Goal: Navigation & Orientation: Understand site structure

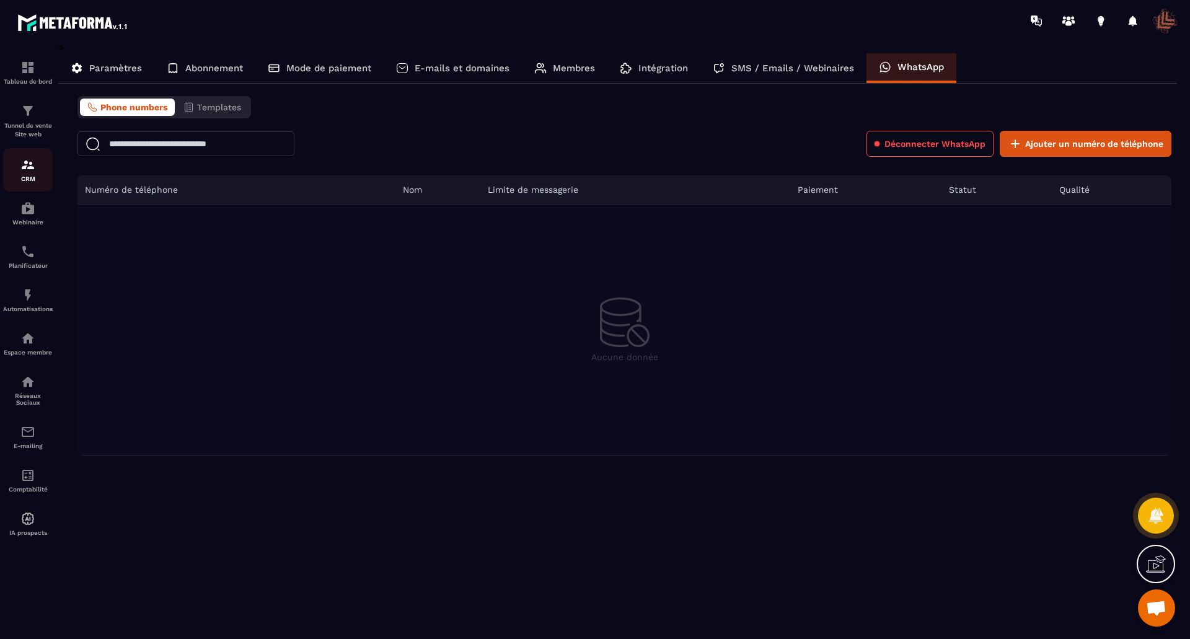
click at [25, 164] on img at bounding box center [27, 164] width 15 height 15
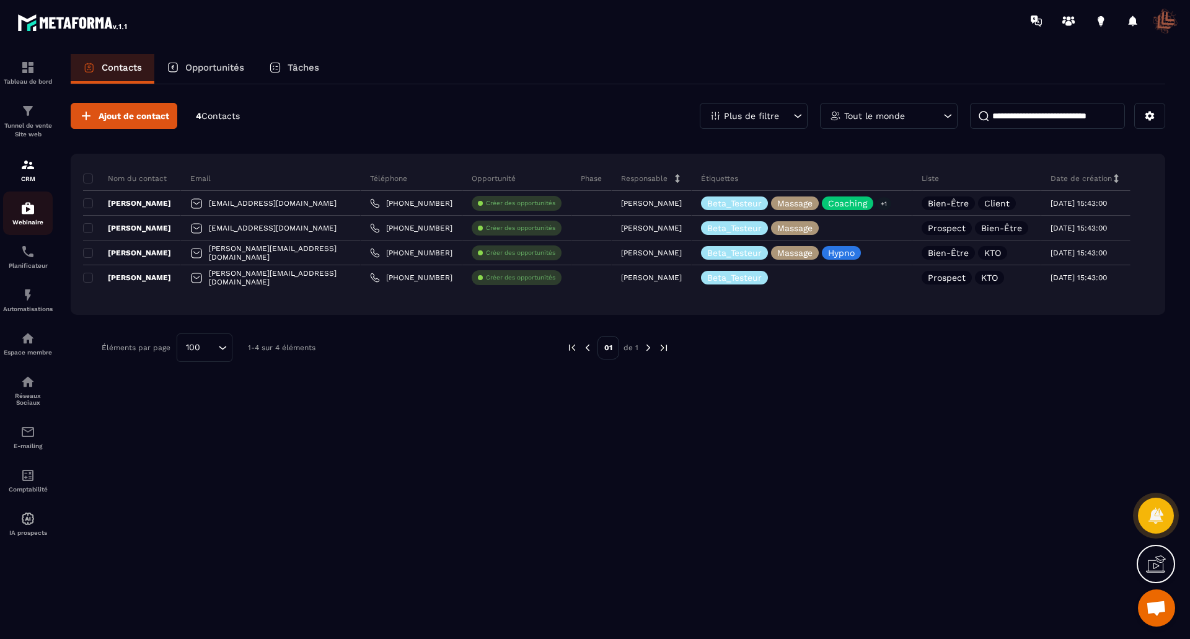
click at [27, 213] on img at bounding box center [27, 208] width 15 height 15
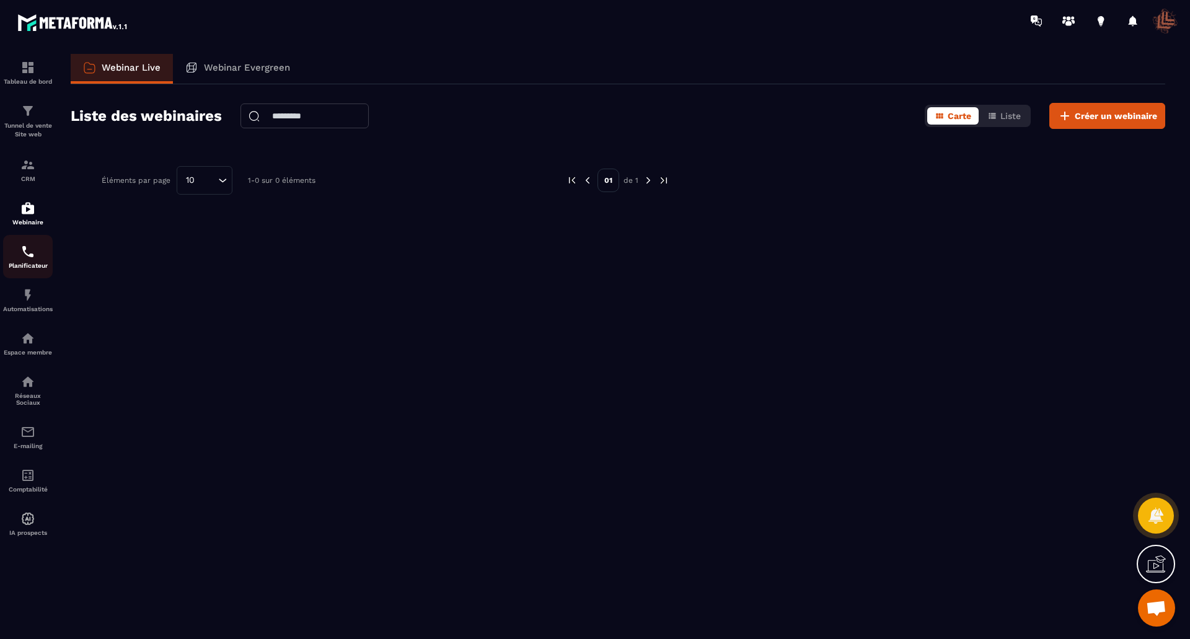
click at [24, 257] on img at bounding box center [27, 251] width 15 height 15
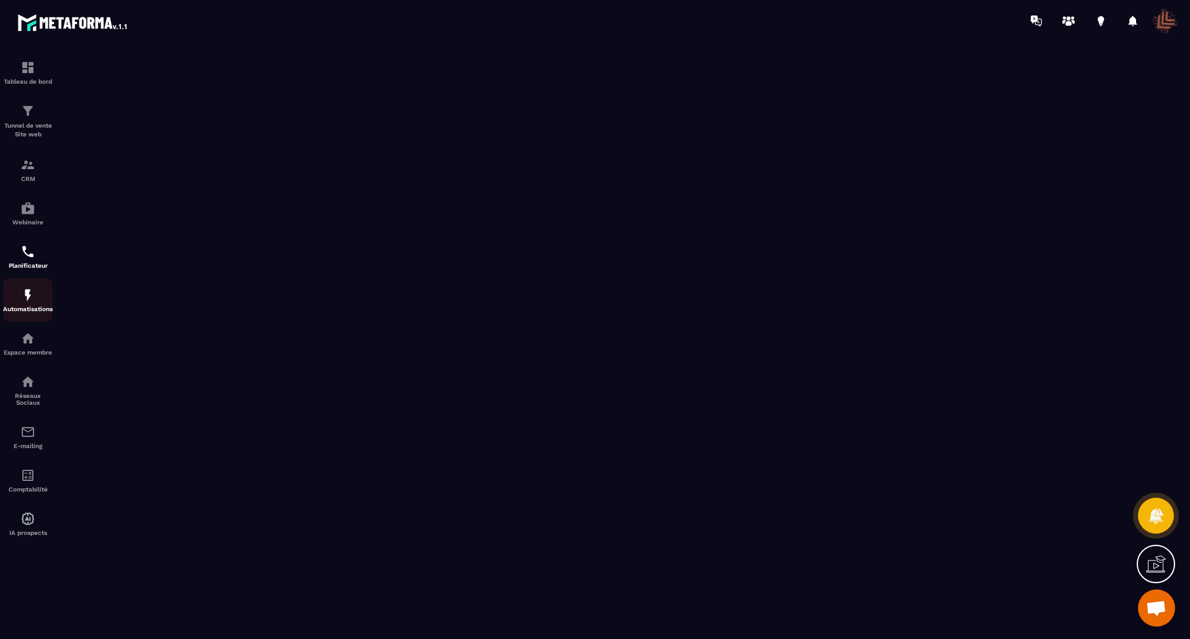
click at [27, 311] on p "Automatisations" at bounding box center [28, 309] width 50 height 7
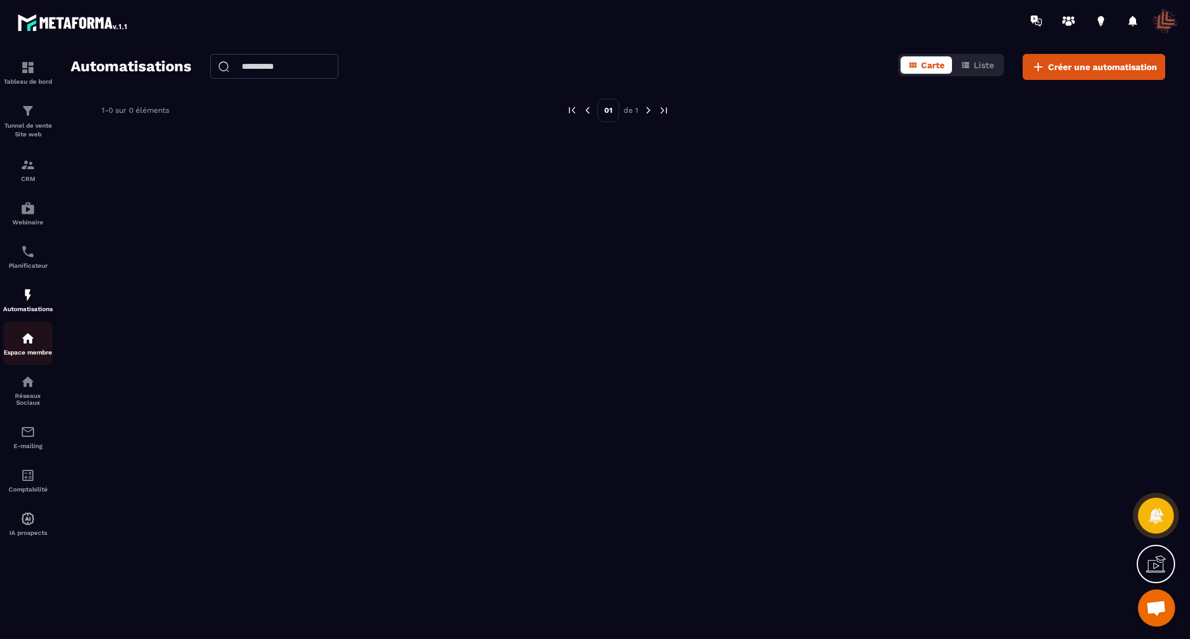
click at [24, 343] on img at bounding box center [27, 338] width 15 height 15
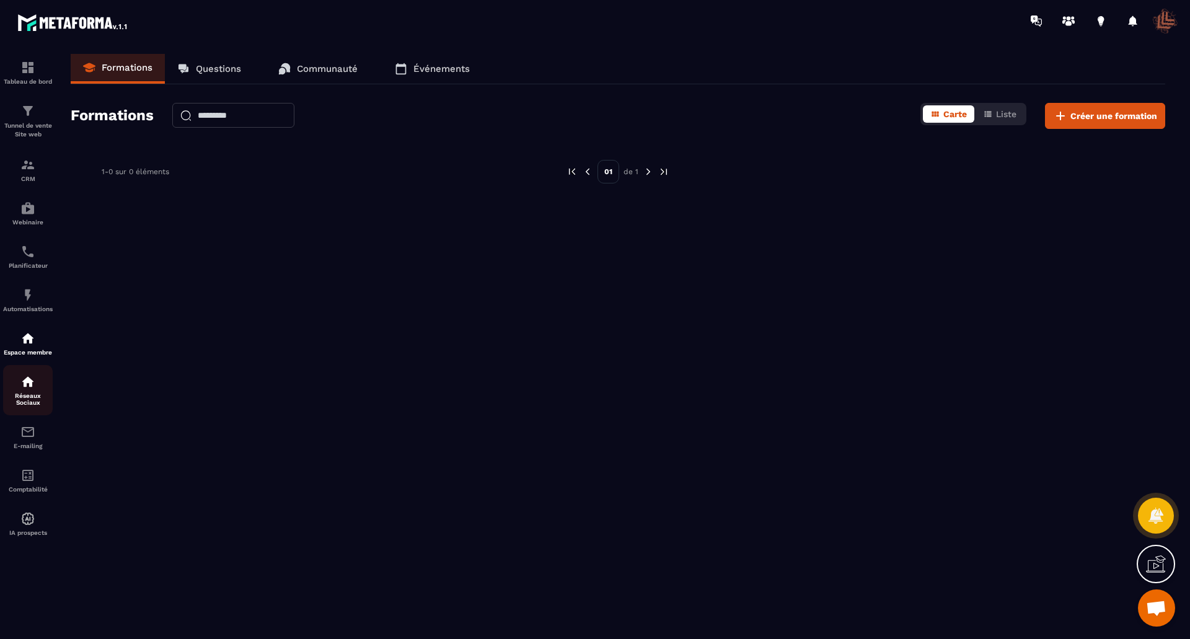
click at [24, 387] on img at bounding box center [27, 381] width 15 height 15
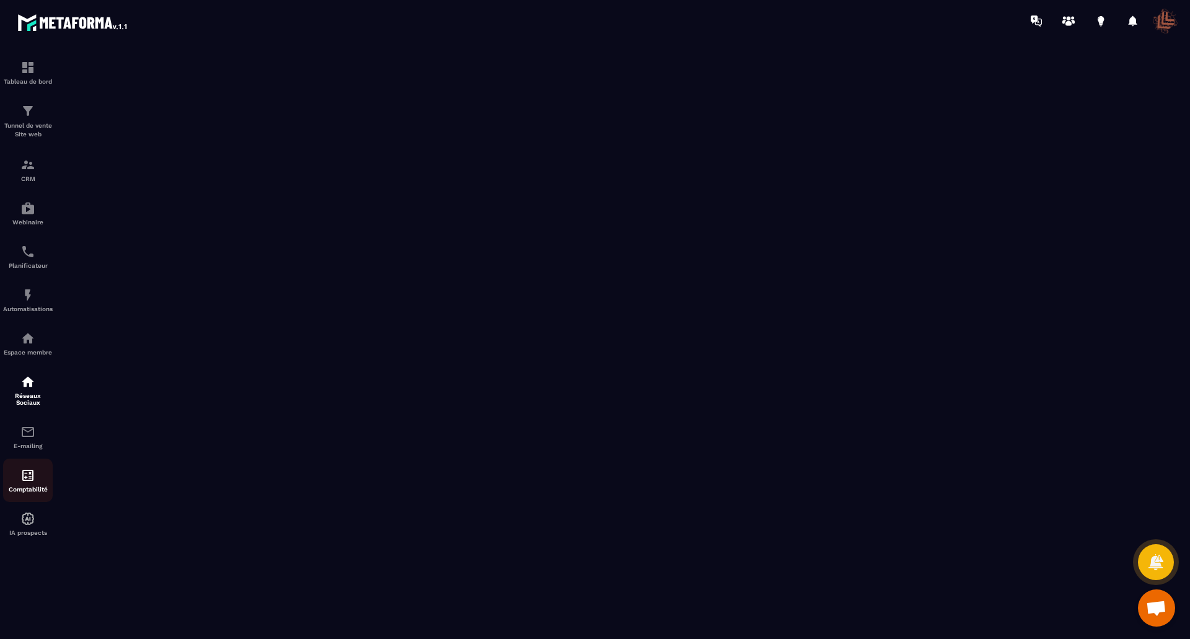
click at [20, 484] on div "Comptabilité" at bounding box center [28, 480] width 50 height 25
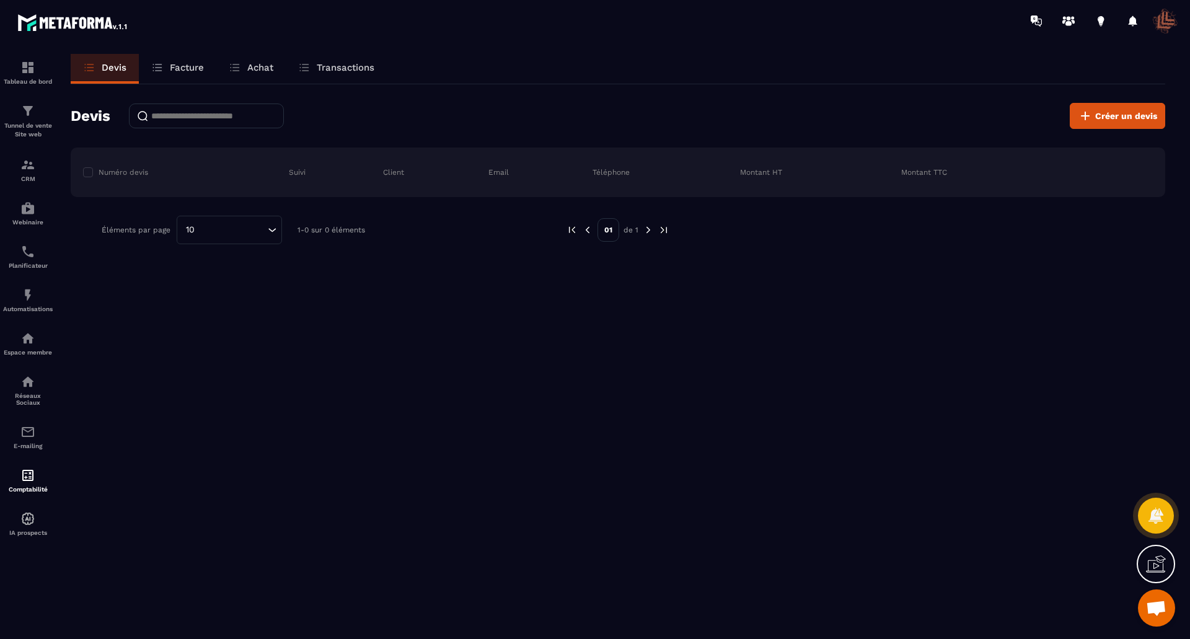
click at [187, 69] on p "Facture" at bounding box center [187, 67] width 34 height 11
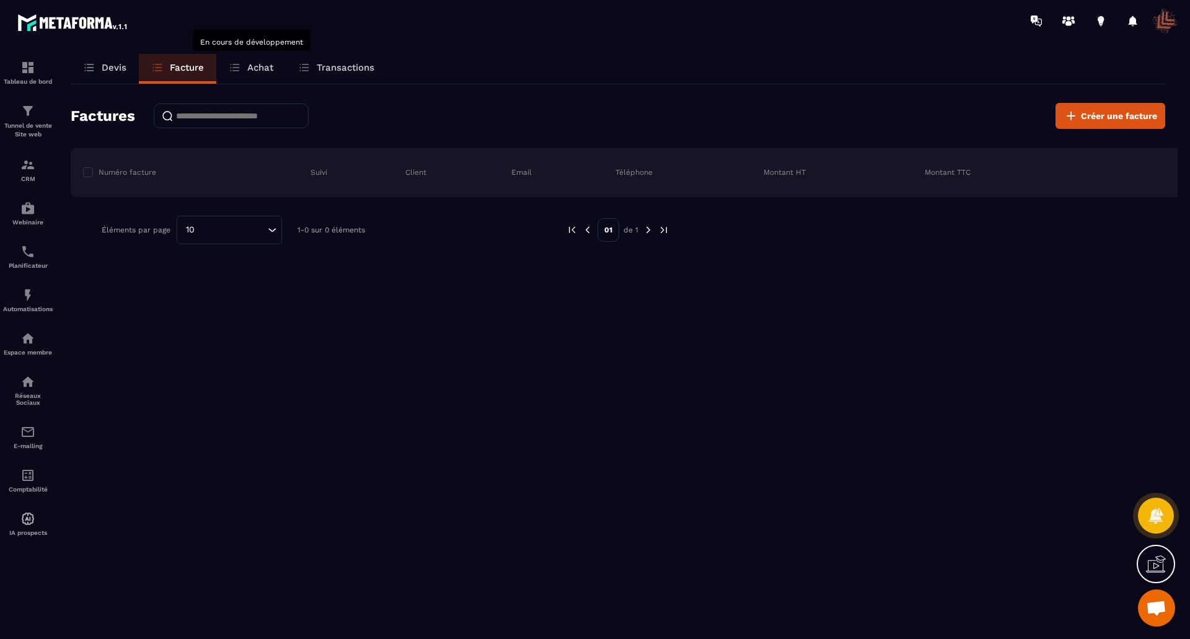
click at [259, 68] on p "Achat" at bounding box center [260, 67] width 26 height 11
click at [258, 68] on p "Achat" at bounding box center [260, 67] width 26 height 11
click at [315, 67] on div "Transactions" at bounding box center [336, 69] width 101 height 30
